Goal: Transaction & Acquisition: Obtain resource

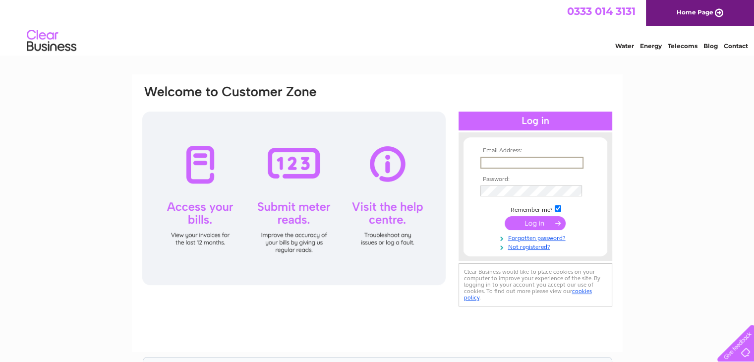
click at [500, 163] on input "text" at bounding box center [532, 163] width 103 height 12
type input "[EMAIL_ADDRESS][PERSON_NAME][DOMAIN_NAME]"
click at [518, 223] on input "submit" at bounding box center [535, 222] width 61 height 14
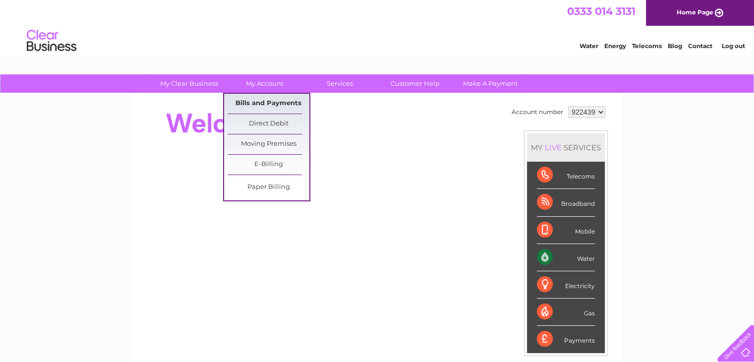
click at [250, 100] on link "Bills and Payments" at bounding box center [269, 104] width 82 height 20
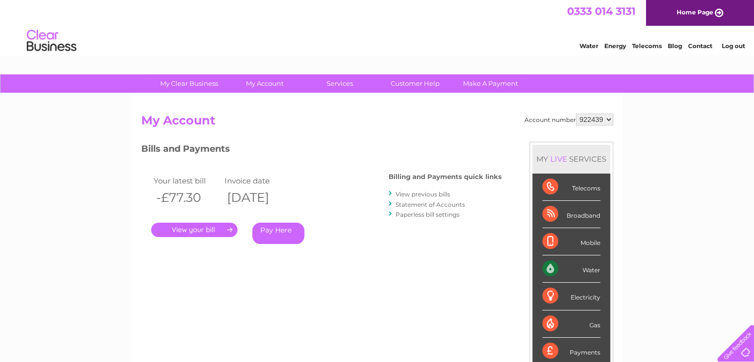
click at [217, 229] on link "." at bounding box center [194, 230] width 86 height 14
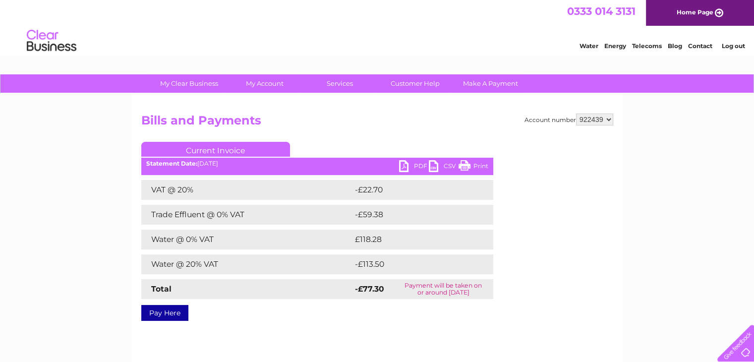
click at [401, 166] on link "PDF" at bounding box center [414, 167] width 30 height 14
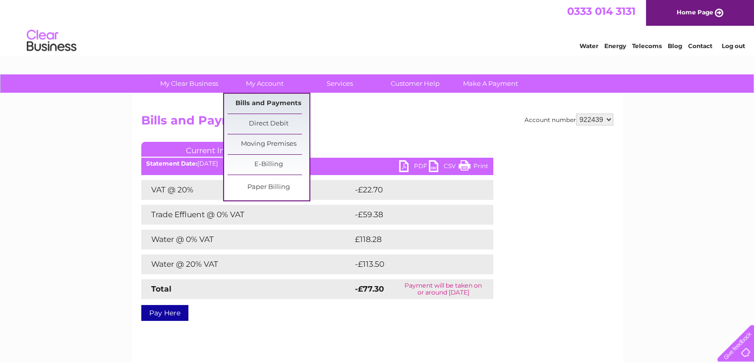
click at [250, 98] on link "Bills and Payments" at bounding box center [269, 104] width 82 height 20
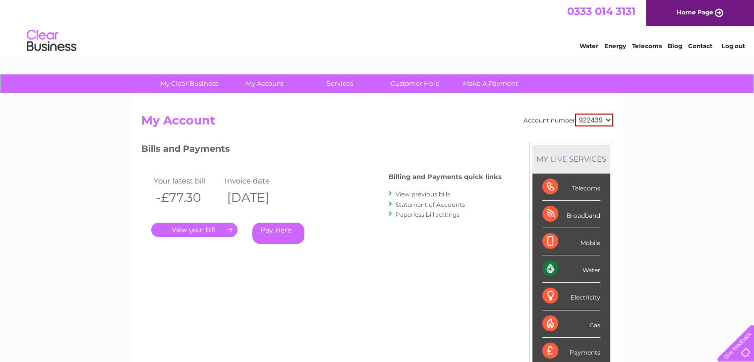
click at [431, 192] on link "View previous bills" at bounding box center [423, 193] width 55 height 7
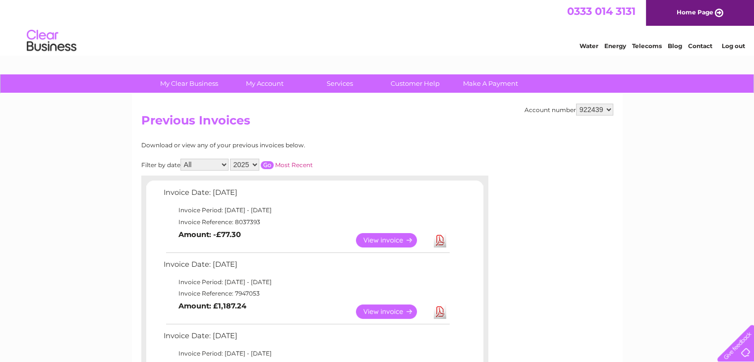
click at [400, 312] on link "View" at bounding box center [392, 312] width 73 height 14
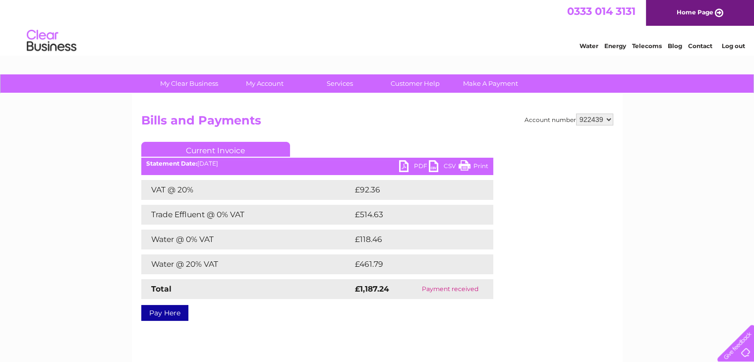
click at [403, 164] on link "PDF" at bounding box center [414, 167] width 30 height 14
click at [639, 133] on div "My Clear Business Login Details My Details My Preferences Link Account My Accou…" at bounding box center [377, 307] width 754 height 467
